Goal: Obtain resource: Obtain resource

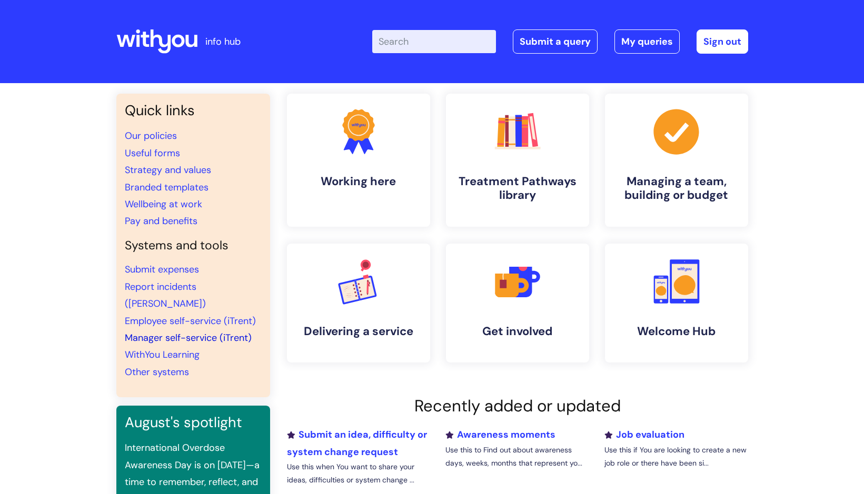
click at [215, 332] on link "Manager self-service (iTrent)" at bounding box center [188, 338] width 127 height 13
click at [210, 332] on link "Manager self-service (iTrent)" at bounding box center [188, 338] width 127 height 13
click at [158, 154] on link "Useful forms" at bounding box center [152, 153] width 55 height 13
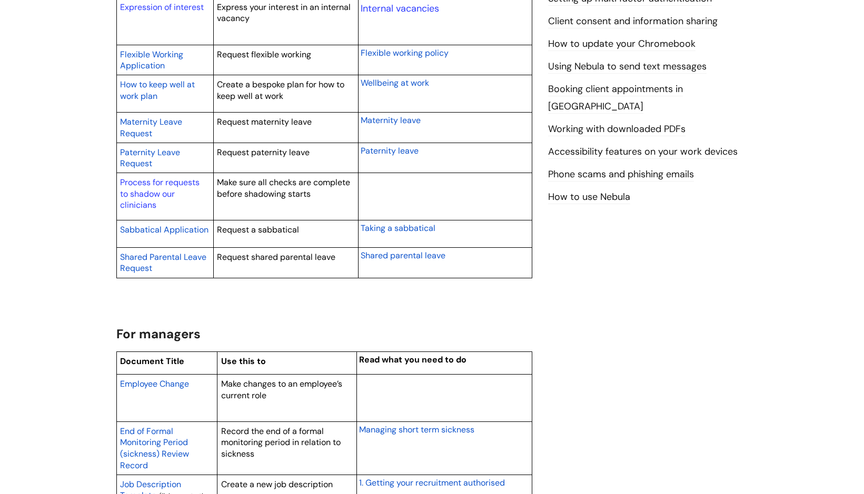
scroll to position [790, 0]
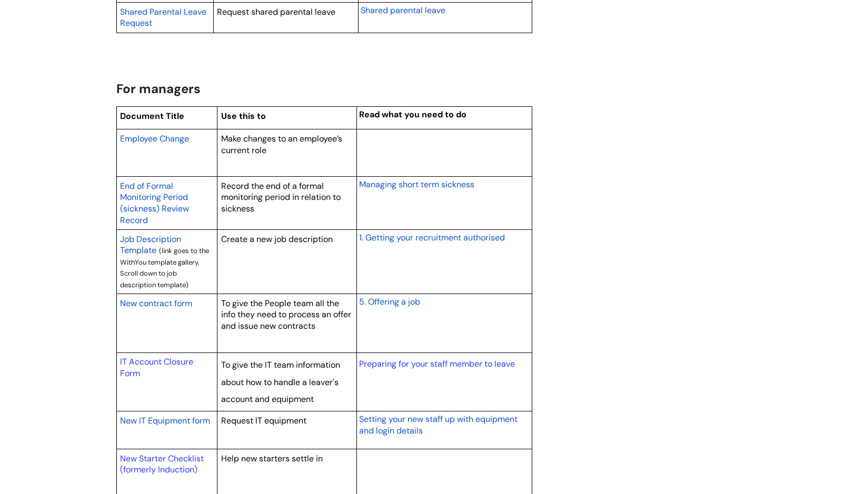
click at [152, 305] on span "New contract form" at bounding box center [156, 303] width 72 height 11
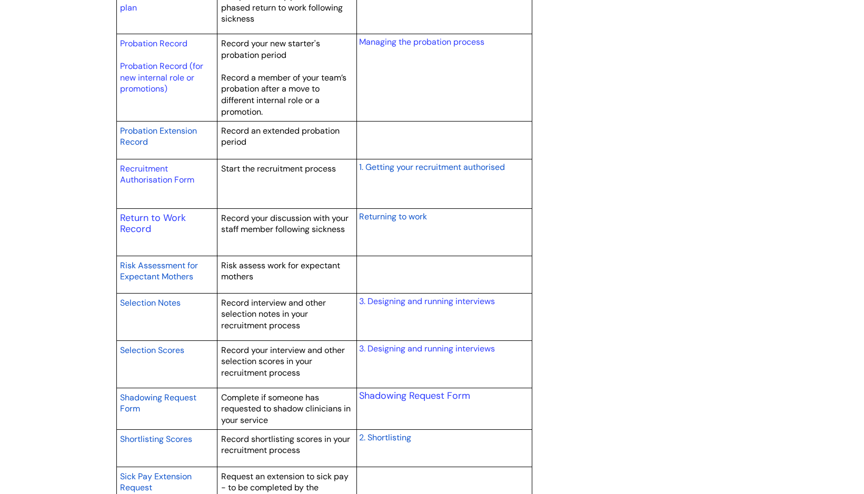
scroll to position [1527, 0]
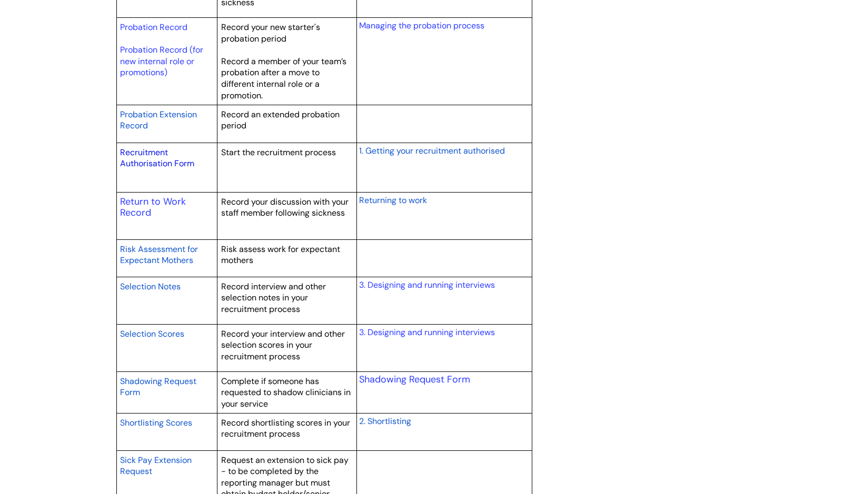
click at [141, 156] on link "Recruitment Authorisation Form" at bounding box center [157, 158] width 74 height 23
